Goal: Find specific page/section: Find specific page/section

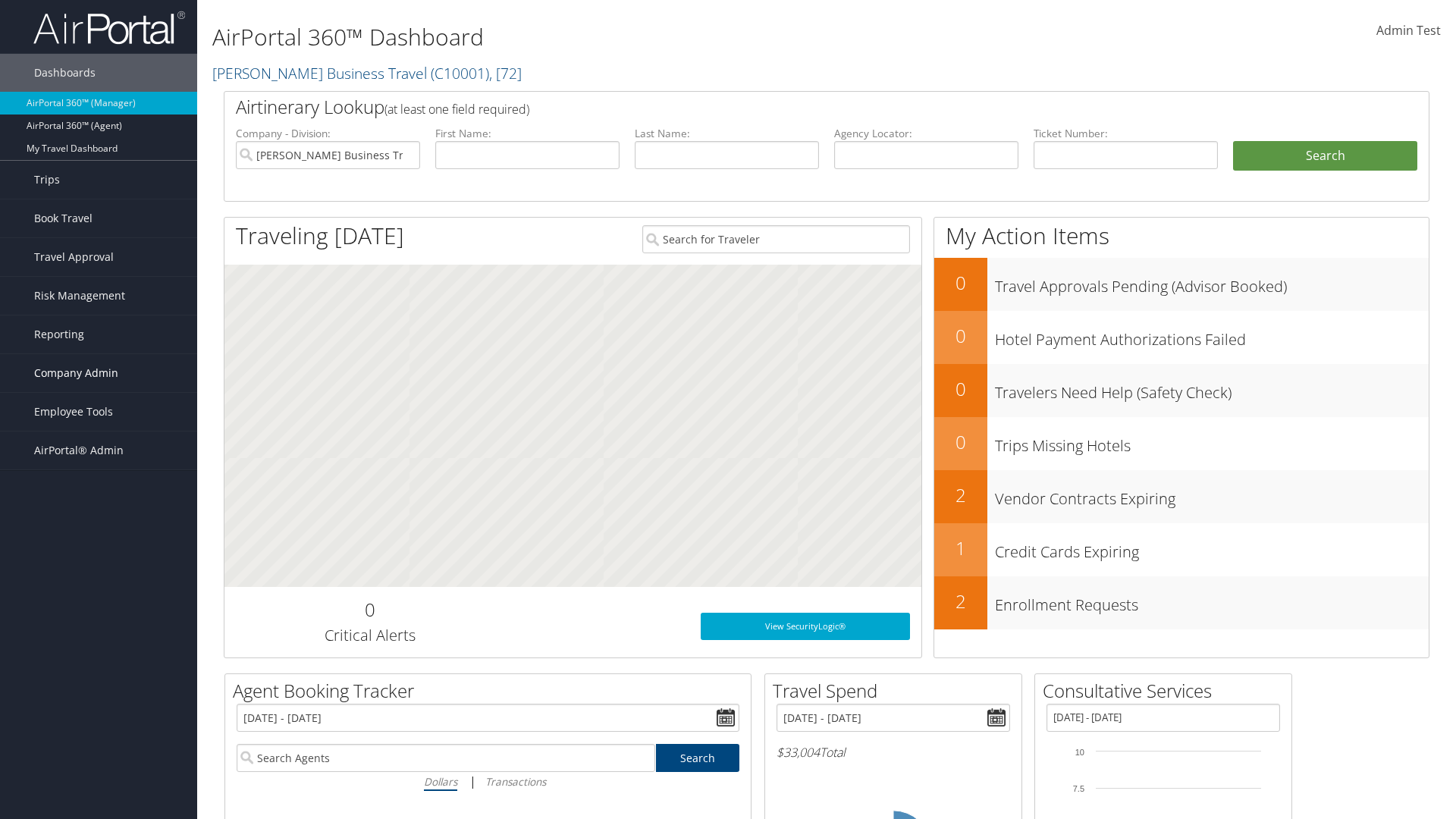
click at [99, 373] on span "Company Admin" at bounding box center [76, 373] width 84 height 38
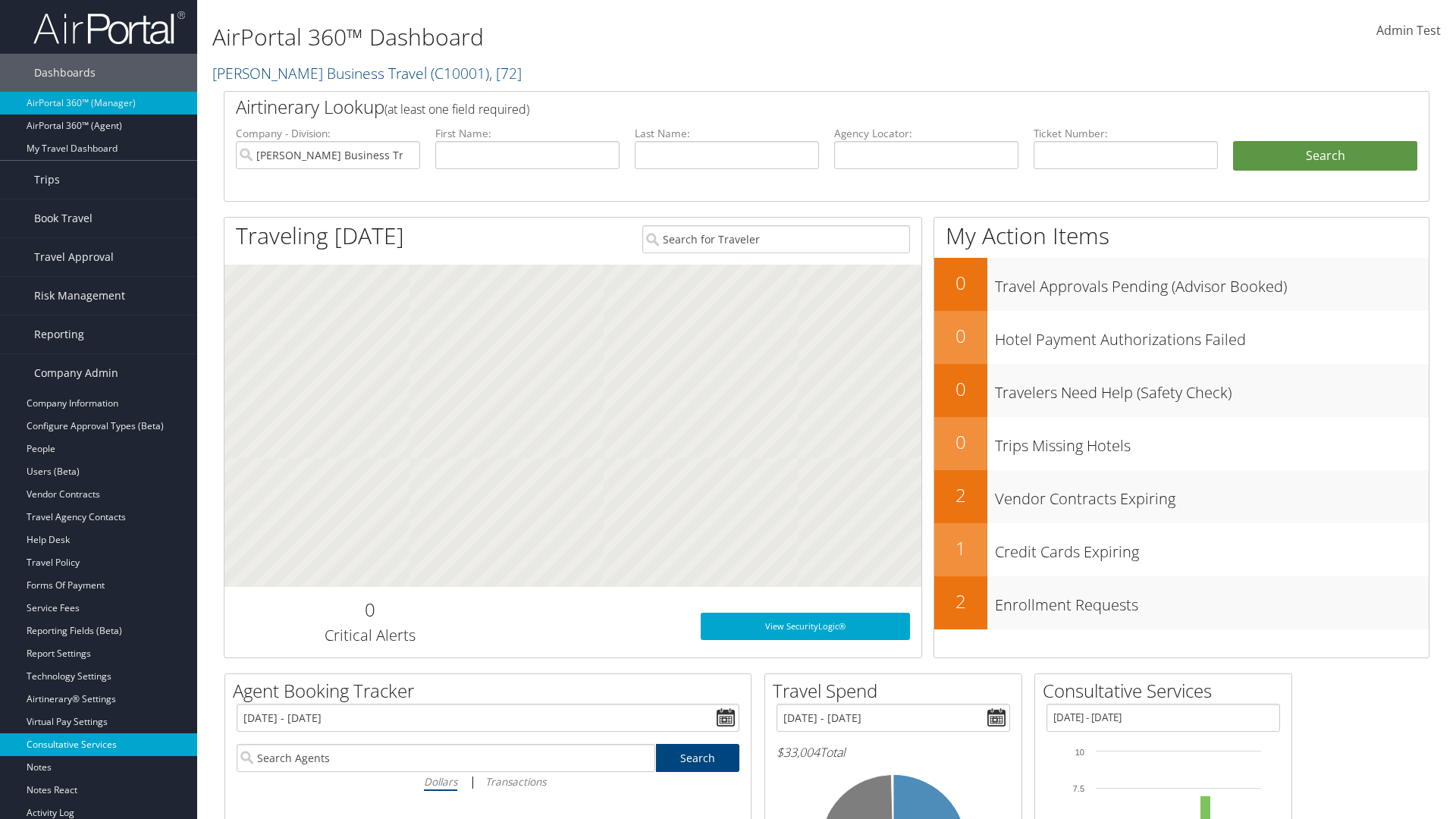
click at [99, 744] on link "Consultative Services" at bounding box center [98, 744] width 197 height 23
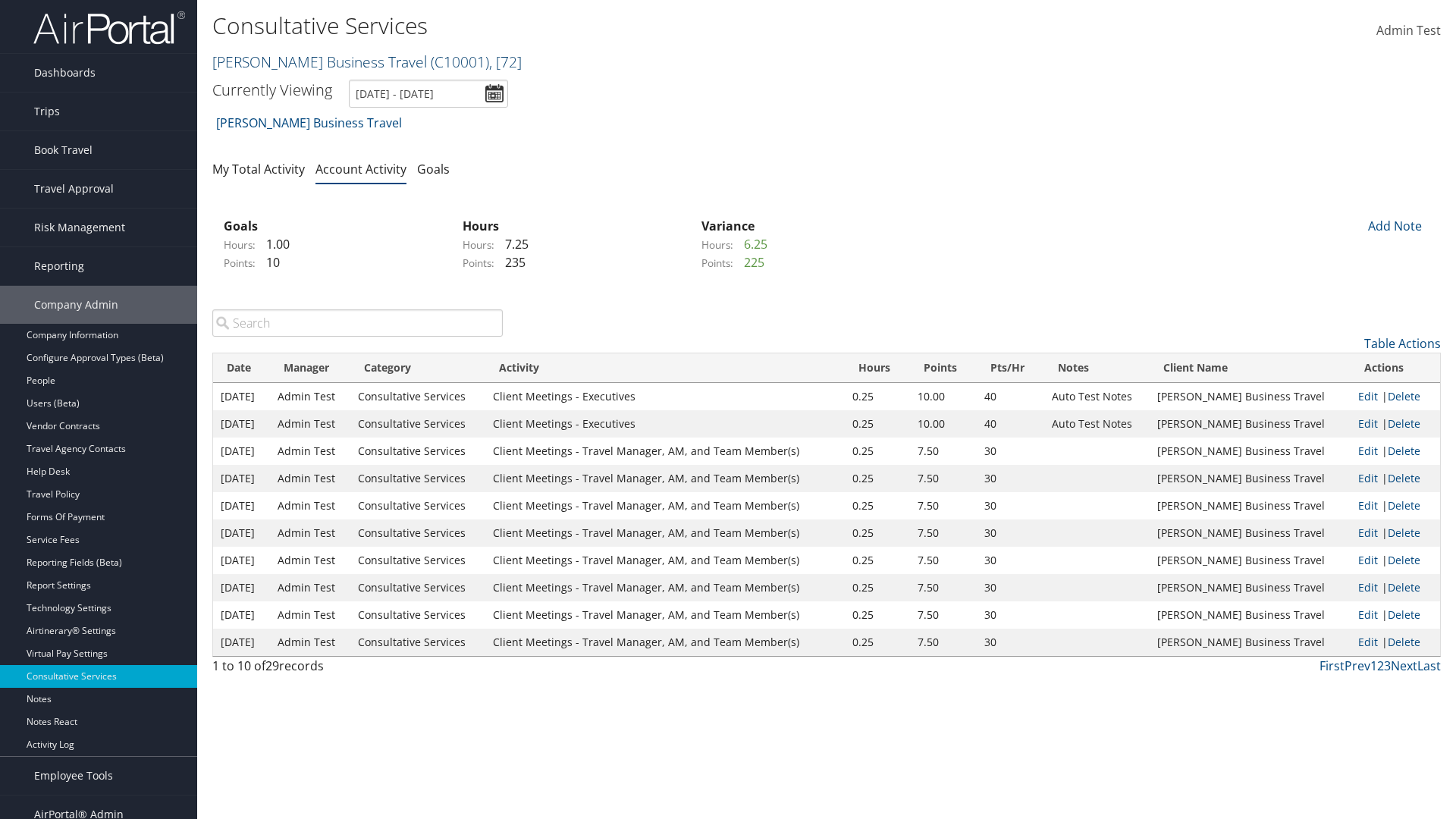
click at [313, 61] on link "[PERSON_NAME] Business Travel ( C10001 ) , [ 72 ]" at bounding box center [368, 62] width 310 height 20
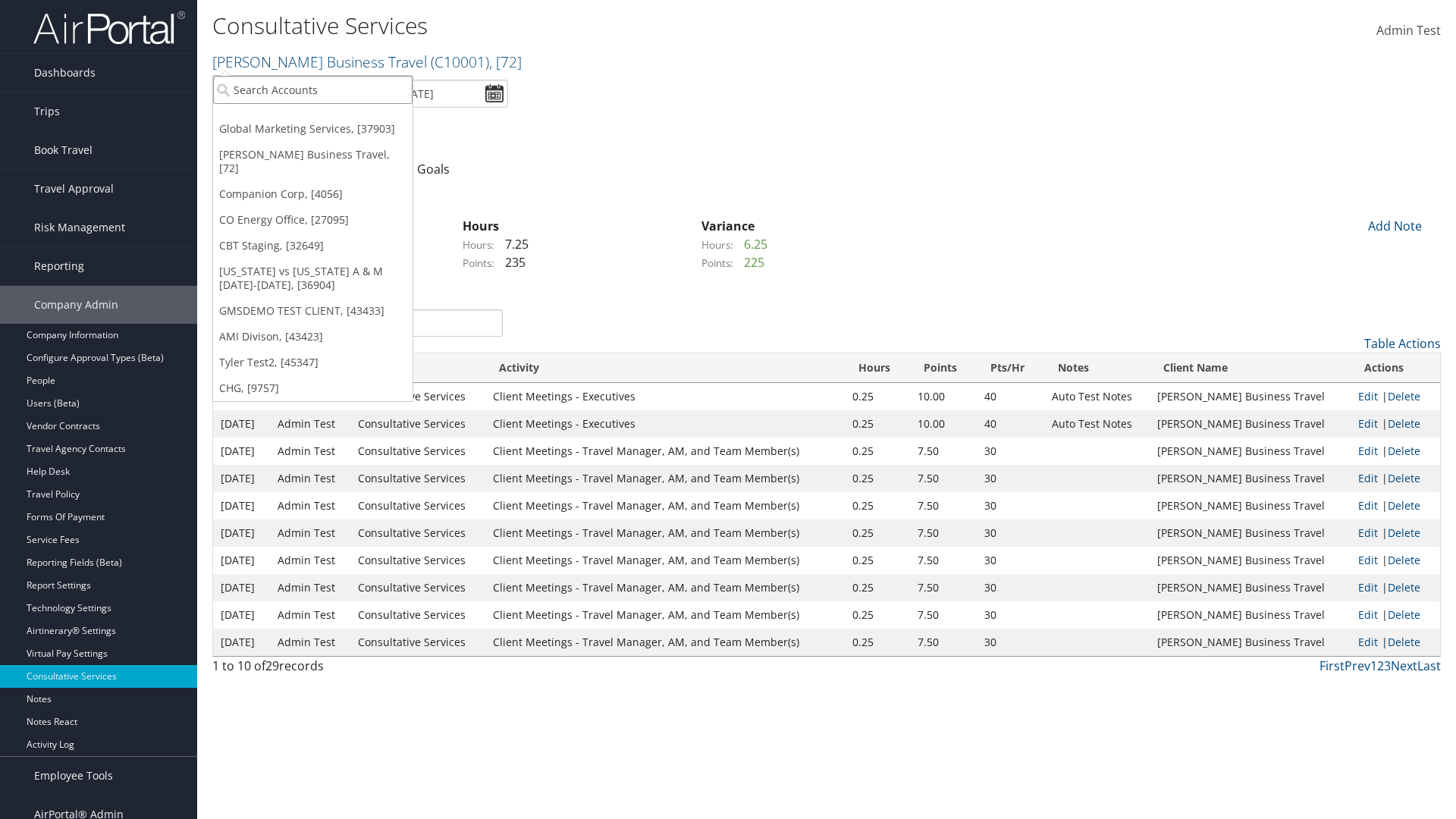
click at [313, 90] on input "search" at bounding box center [313, 90] width 200 height 28
type input "CBTSTG"
click at [313, 118] on div "CBT Staging (CBTSTG), [32649]" at bounding box center [313, 118] width 216 height 14
